Goal: Task Accomplishment & Management: Manage account settings

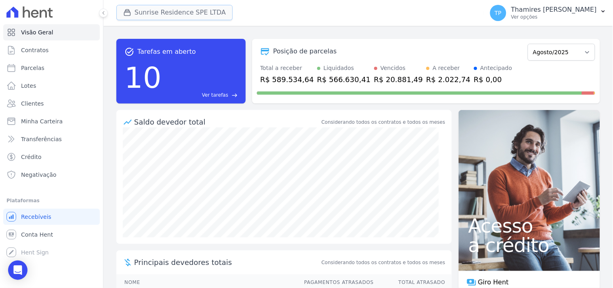
click at [131, 10] on div "button" at bounding box center [128, 12] width 11 height 8
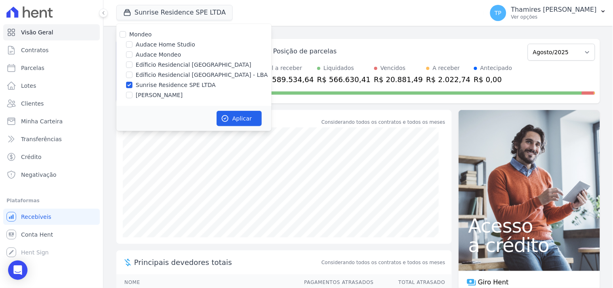
click at [143, 53] on label "Audace Mondeo" at bounding box center [158, 55] width 45 height 8
click at [133, 53] on input "Audace Mondeo" at bounding box center [129, 54] width 6 height 6
checkbox input "true"
click at [149, 72] on label "Edíficio Residencial [GEOGRAPHIC_DATA] - LBA" at bounding box center [202, 75] width 132 height 8
click at [133, 72] on input "Edíficio Residencial [GEOGRAPHIC_DATA] - LBA" at bounding box center [129, 75] width 6 height 6
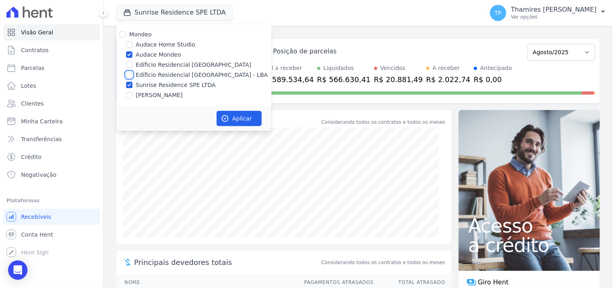
checkbox input "true"
drag, startPoint x: 164, startPoint y: 95, endPoint x: 199, endPoint y: 113, distance: 39.8
click at [165, 94] on label "[PERSON_NAME]" at bounding box center [159, 95] width 47 height 8
click at [133, 94] on input "[PERSON_NAME]" at bounding box center [129, 95] width 6 height 6
checkbox input "true"
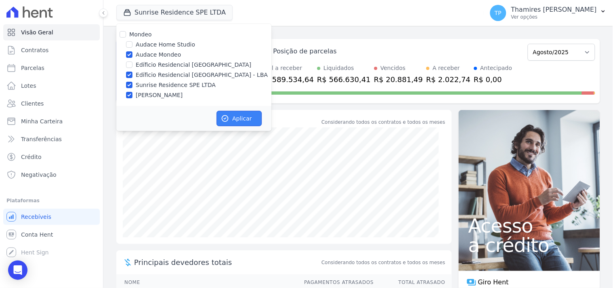
click at [227, 118] on icon "button" at bounding box center [225, 118] width 8 height 8
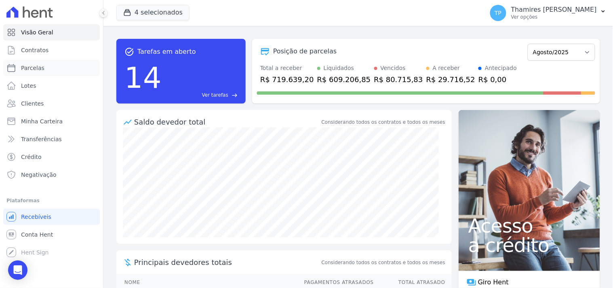
click at [63, 69] on link "Parcelas" at bounding box center [51, 68] width 97 height 16
select select
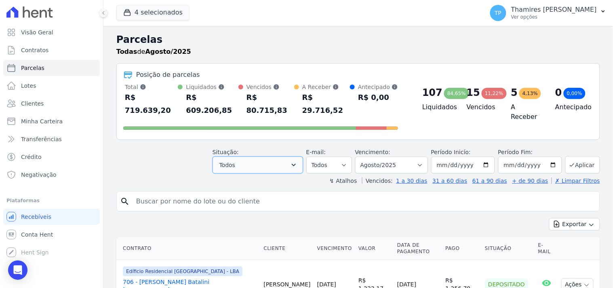
click at [220, 156] on button "Todos" at bounding box center [258, 164] width 91 height 17
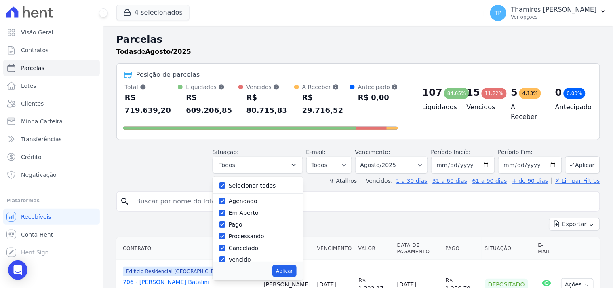
click at [244, 182] on label "Selecionar todos" at bounding box center [252, 185] width 47 height 6
click at [225, 182] on input "Selecionar todos" at bounding box center [222, 185] width 6 height 6
checkbox input "false"
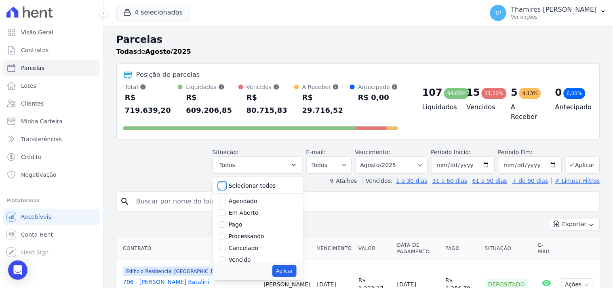
checkbox input "false"
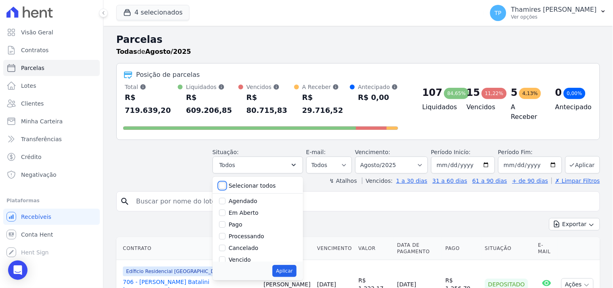
checkbox input "false"
click at [239, 221] on label "Pago" at bounding box center [236, 224] width 14 height 6
click at [225, 221] on input "Pago" at bounding box center [222, 224] width 6 height 6
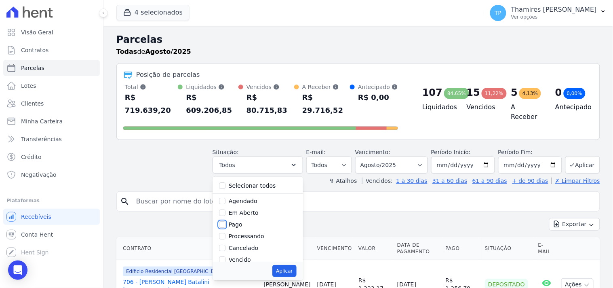
checkbox input "true"
click at [246, 223] on label "Transferindo" at bounding box center [246, 226] width 35 height 6
click at [225, 223] on input "Transferindo" at bounding box center [222, 226] width 6 height 6
checkbox input "true"
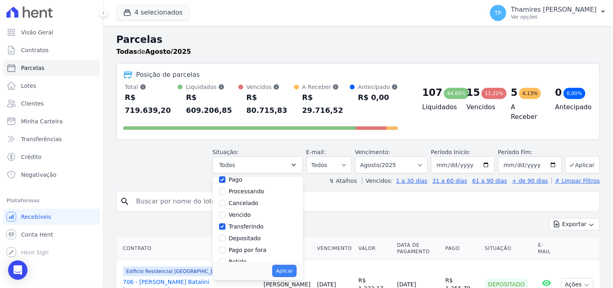
click at [293, 265] on button "Aplicar" at bounding box center [284, 271] width 24 height 12
select select "paid"
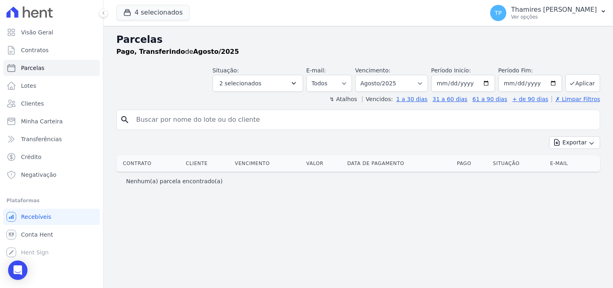
select select
click at [62, 32] on link "Visão Geral" at bounding box center [51, 32] width 97 height 16
